Goal: Task Accomplishment & Management: Manage account settings

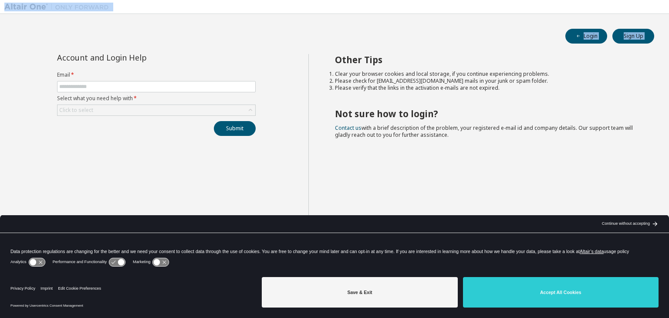
drag, startPoint x: 5, startPoint y: 58, endPoint x: 6, endPoint y: -12, distance: 70.6
click at [6, 0] on html "Login Sign Up Account and Login Help Email * Select what you need help with * C…" at bounding box center [334, 159] width 669 height 318
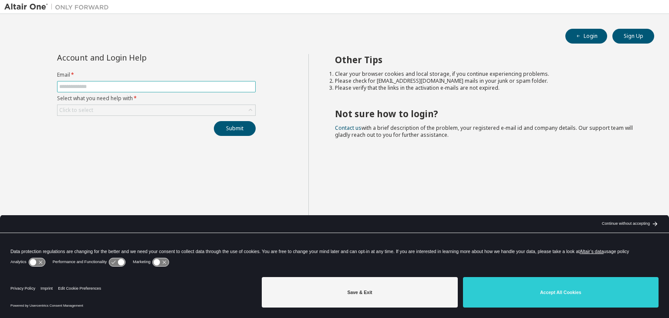
click at [105, 88] on input "text" at bounding box center [156, 86] width 194 height 7
type input "**********"
click at [84, 118] on div "**********" at bounding box center [156, 95] width 209 height 82
click at [72, 110] on div "Click to select" at bounding box center [76, 110] width 34 height 7
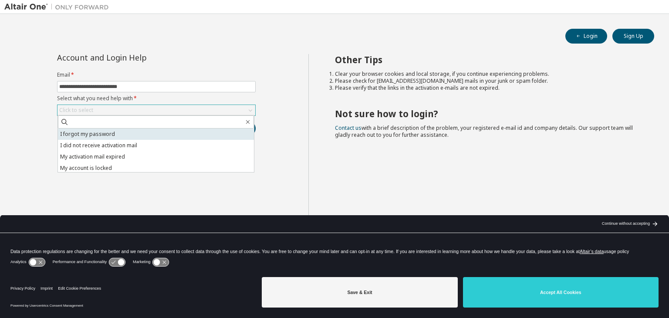
click at [78, 135] on li "I forgot my password" at bounding box center [156, 134] width 196 height 11
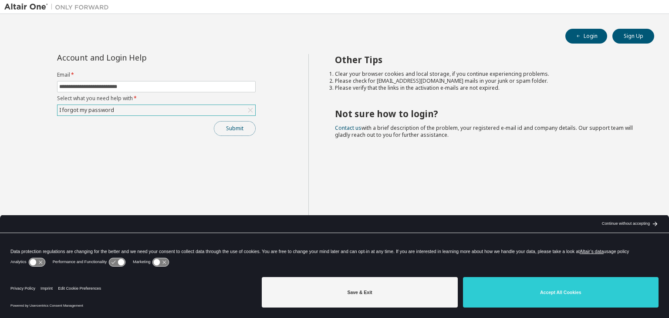
click at [227, 127] on button "Submit" at bounding box center [235, 128] width 42 height 15
click at [232, 128] on button "Submit" at bounding box center [235, 128] width 42 height 15
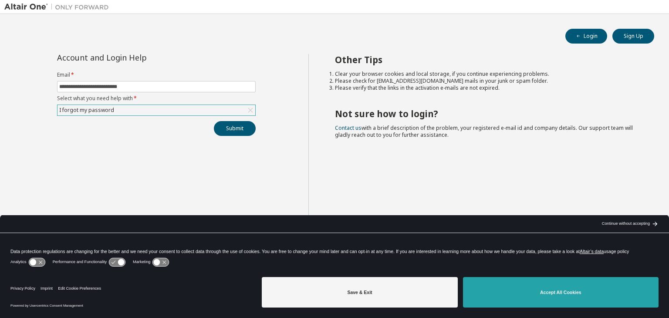
click at [537, 288] on button "Accept All Cookies" at bounding box center [561, 292] width 196 height 30
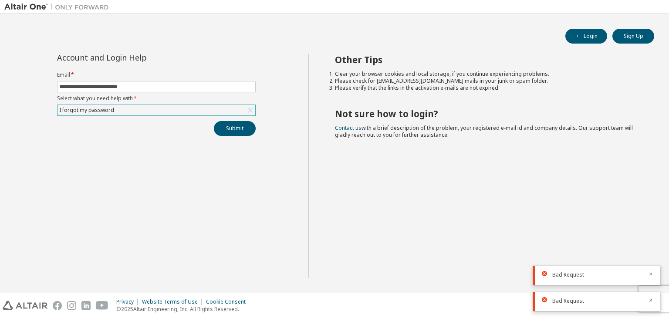
click at [117, 108] on div "I forgot my password" at bounding box center [157, 110] width 198 height 10
